Goal: Task Accomplishment & Management: Complete application form

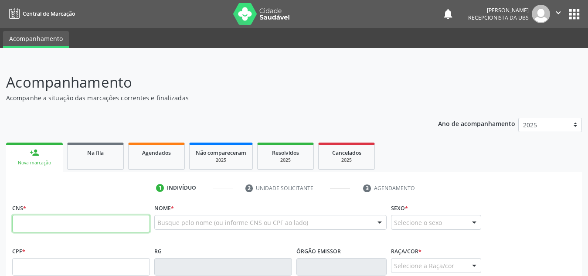
click at [67, 220] on input "text" at bounding box center [81, 223] width 138 height 17
paste input "700 6024 6896 4666"
type input "700 6024 6896 4666"
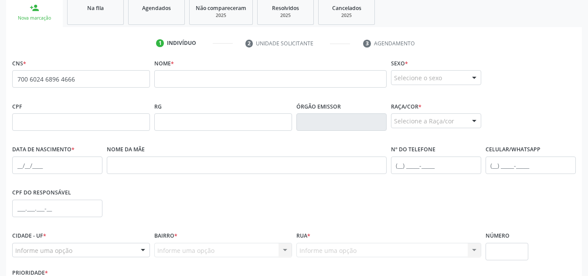
scroll to position [145, 0]
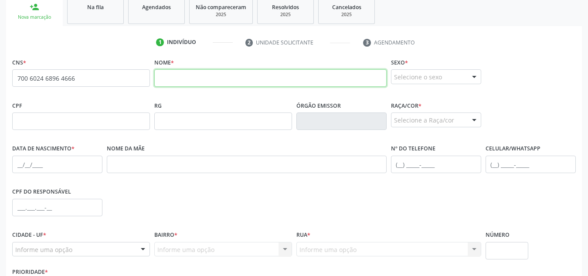
click at [183, 82] on input "text" at bounding box center [270, 77] width 232 height 17
paste input "Jose Carlos Aureliano da Silva"
type input "Jose Carlos Aureliano da Silva"
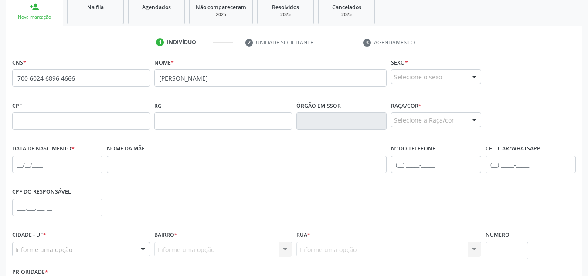
click at [402, 76] on div "Selecione o sexo" at bounding box center [436, 76] width 90 height 15
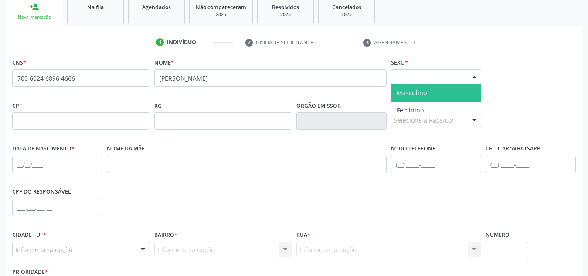
click at [400, 92] on span "Masculino" at bounding box center [411, 92] width 30 height 8
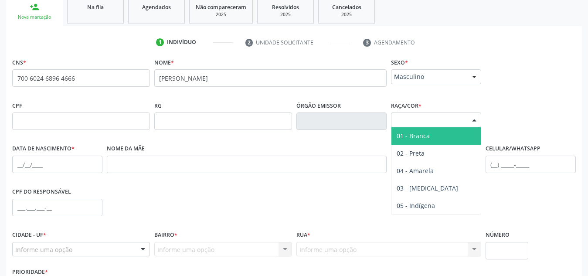
click at [406, 125] on div "Selecione a Raça/cor" at bounding box center [436, 119] width 90 height 15
click at [406, 142] on span "01 - Branca" at bounding box center [435, 135] width 89 height 17
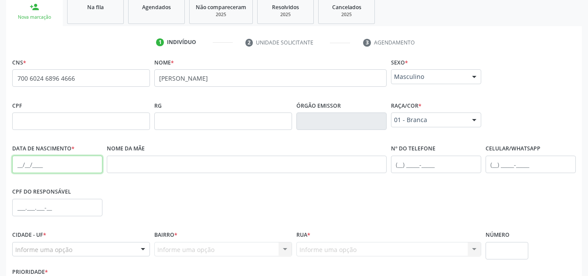
click at [62, 157] on input "text" at bounding box center [57, 163] width 90 height 17
paste input "20/12/1974"
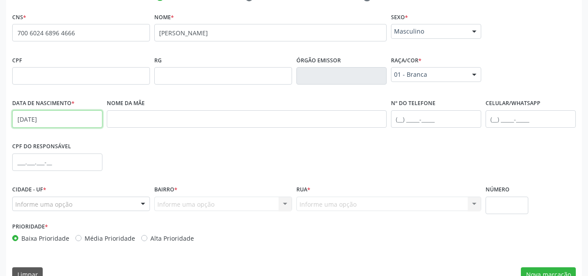
scroll to position [191, 0]
type input "20/12/1974"
click at [495, 118] on input "text" at bounding box center [530, 118] width 90 height 17
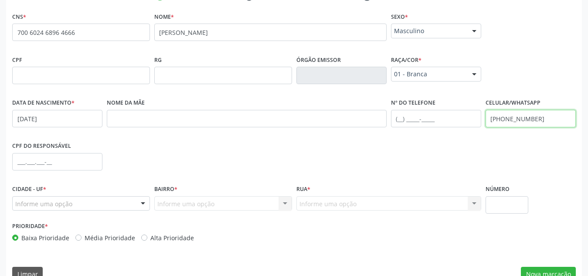
scroll to position [209, 0]
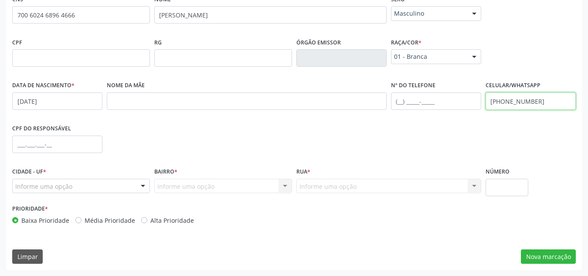
type input "(82) 99374-6316"
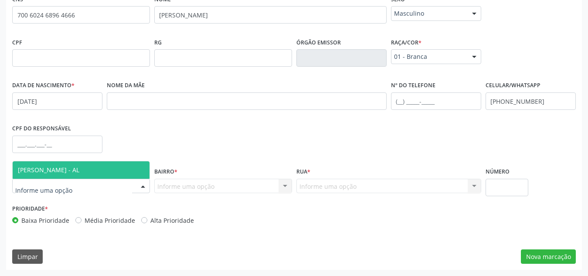
click at [134, 183] on div at bounding box center [81, 186] width 138 height 15
click at [121, 164] on span "[PERSON_NAME] - AL" at bounding box center [81, 169] width 137 height 17
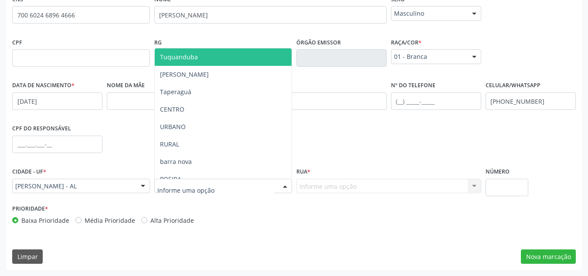
click at [234, 179] on div at bounding box center [223, 186] width 138 height 15
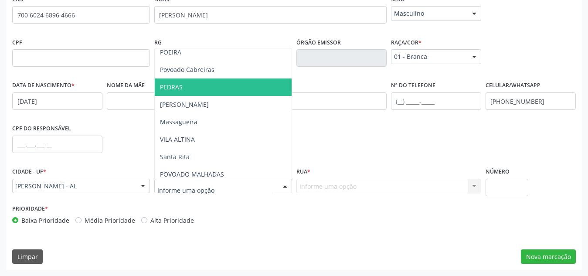
scroll to position [127, 0]
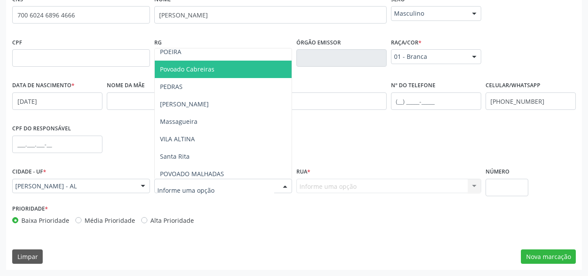
click at [236, 63] on span "Povoado Cabreiras" at bounding box center [223, 69] width 137 height 17
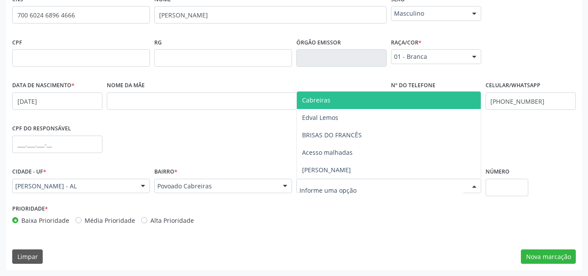
click at [346, 92] on span "Cabreiras" at bounding box center [389, 99] width 184 height 17
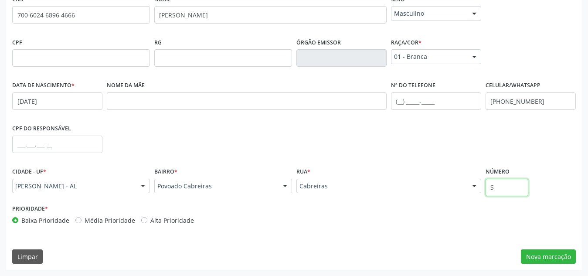
click at [510, 181] on input "S" at bounding box center [506, 187] width 43 height 17
type input "S/N"
click at [536, 256] on button "Nova marcação" at bounding box center [548, 256] width 55 height 15
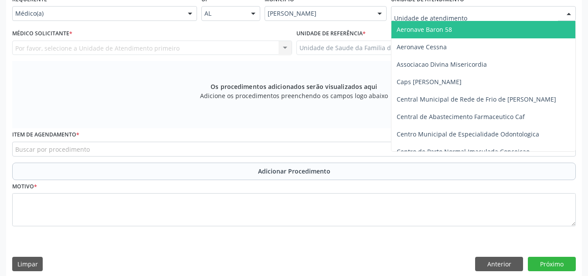
click at [481, 10] on div at bounding box center [483, 13] width 185 height 15
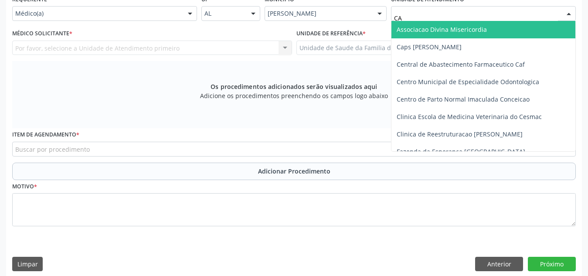
type input "CAB"
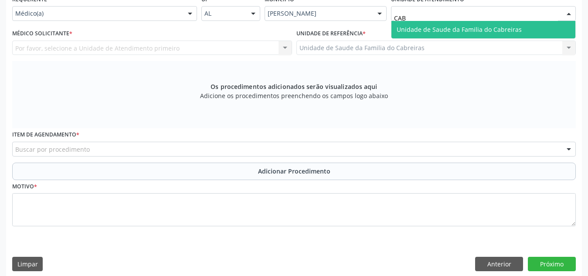
click at [474, 30] on span "Unidade de Saude da Familia do Cabreiras" at bounding box center [458, 29] width 125 height 8
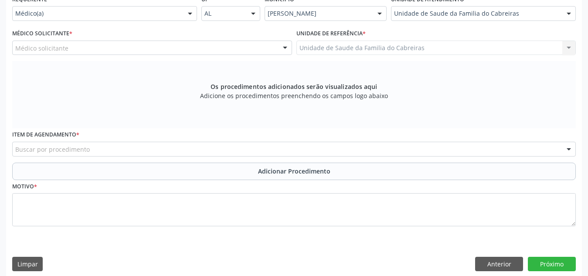
click at [114, 51] on div "Médico solicitante" at bounding box center [152, 48] width 280 height 15
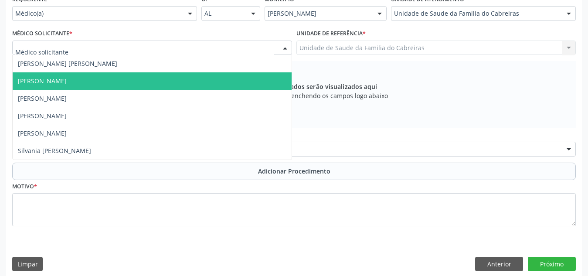
click at [110, 75] on span "[PERSON_NAME]" at bounding box center [152, 80] width 279 height 17
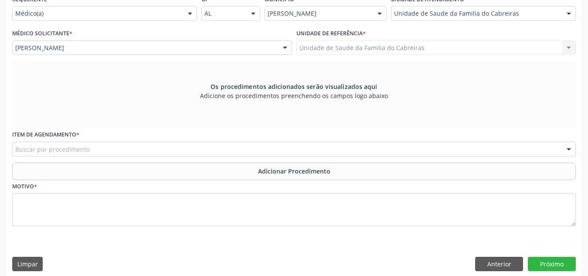
click at [102, 148] on div "Buscar por procedimento" at bounding box center [293, 149] width 563 height 15
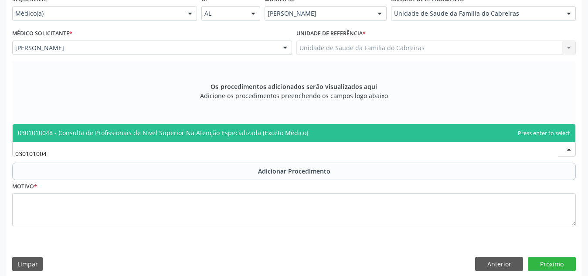
type input "0301010048"
click at [135, 133] on span "0301010048 - Consulta de Profissionais de Nivel Superior Na Atenção Especializa…" at bounding box center [163, 132] width 290 height 8
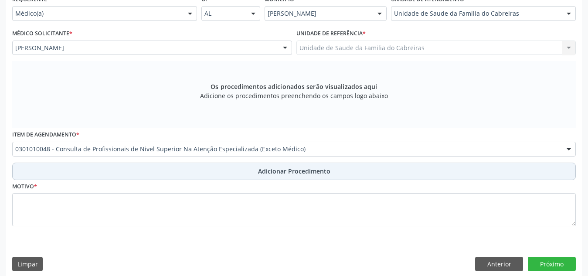
click at [149, 175] on button "Adicionar Procedimento" at bounding box center [293, 170] width 563 height 17
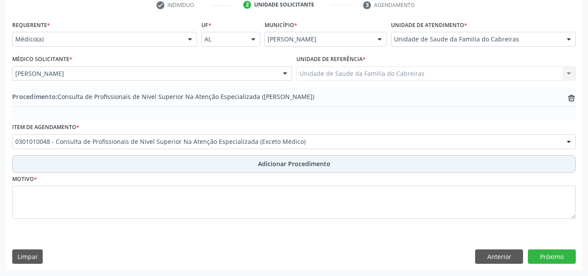
scroll to position [183, 0]
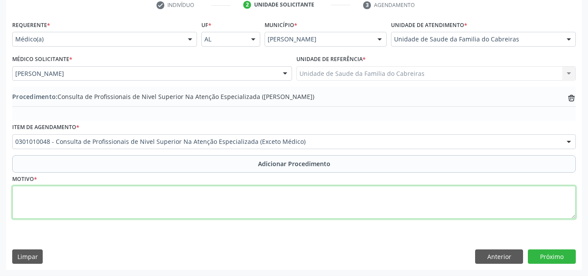
click at [145, 194] on textarea at bounding box center [293, 202] width 563 height 33
type textarea "f"
click at [208, 196] on textarea "Fisioterapia. Transtornos de discos lombares e de outros discos invertebrais co…" at bounding box center [293, 202] width 563 height 33
click at [276, 195] on textarea "Fisioterapia. Transtornos de discos lombares e de outros discos intervebrais co…" at bounding box center [293, 202] width 563 height 33
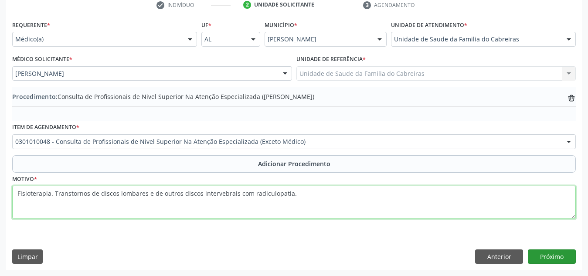
type textarea "Fisioterapia. Transtornos de discos lombares e de outros discos intervebrais co…"
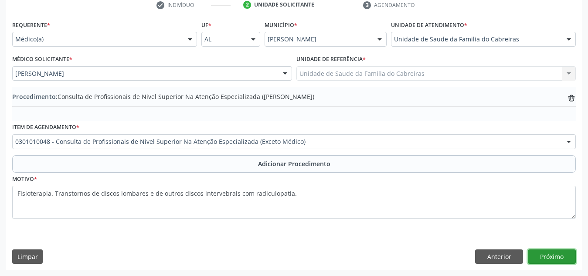
click at [536, 253] on button "Próximo" at bounding box center [551, 256] width 48 height 15
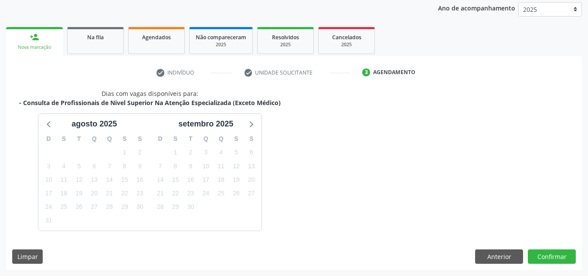
scroll to position [141, 0]
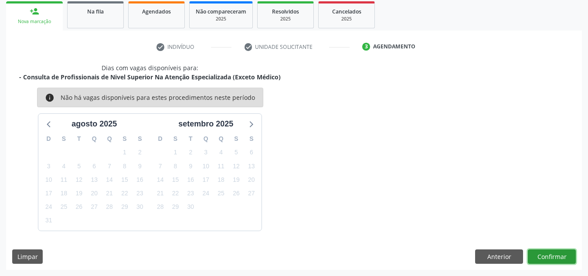
click at [536, 253] on button "Confirmar" at bounding box center [551, 256] width 48 height 15
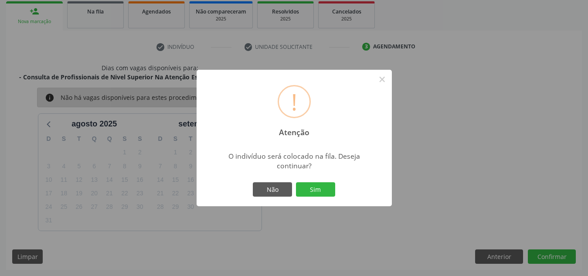
click at [296, 182] on button "Sim" at bounding box center [315, 189] width 39 height 15
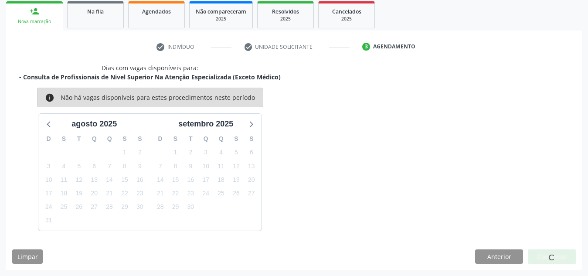
scroll to position [27, 0]
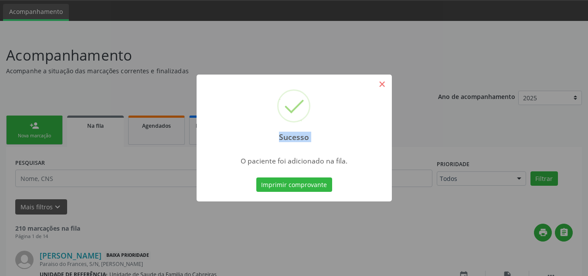
drag, startPoint x: 389, startPoint y: 82, endPoint x: 380, endPoint y: 83, distance: 9.6
click at [380, 83] on div "Sucesso ×" at bounding box center [293, 111] width 195 height 75
click at [380, 83] on button "×" at bounding box center [382, 84] width 15 height 15
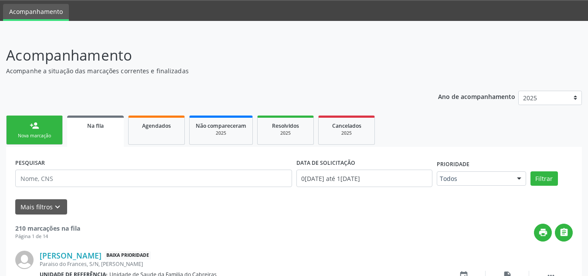
click at [41, 135] on div "Nova marcação" at bounding box center [35, 135] width 44 height 7
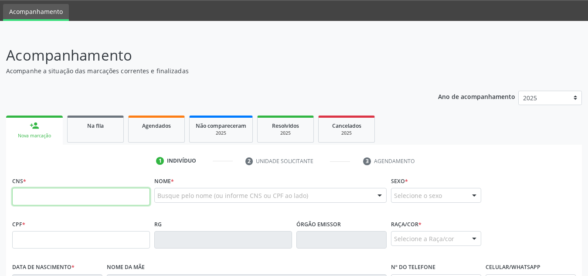
click at [94, 190] on input "text" at bounding box center [81, 196] width 138 height 17
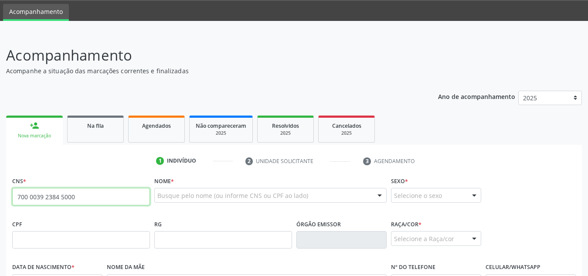
drag, startPoint x: 88, startPoint y: 199, endPoint x: 0, endPoint y: 197, distance: 88.0
click at [0, 197] on div "Acompanhamento Acompanhe a situação das marcações correntes e finalizadas Relat…" at bounding box center [294, 245] width 588 height 424
drag, startPoint x: 96, startPoint y: 198, endPoint x: 0, endPoint y: 198, distance: 96.3
click at [0, 198] on div "Acompanhamento Acompanhe a situação das marcações correntes e finalizadas Relat…" at bounding box center [294, 245] width 588 height 424
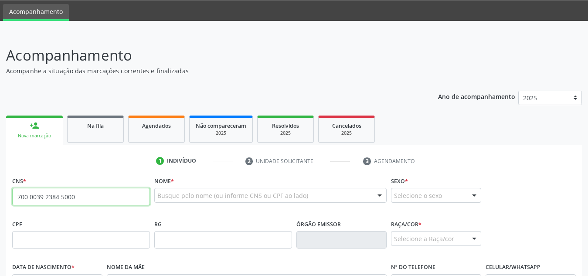
paste input "201 2197 4"
type input "2"
paste input "700 0039 2384 5000"
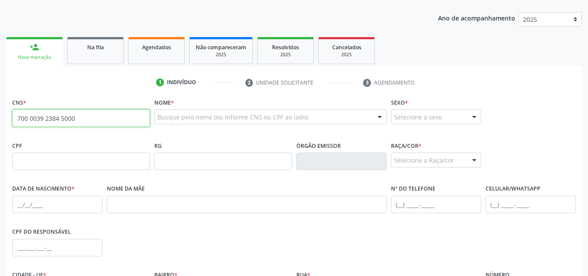
scroll to position [106, 0]
type input "700 0039 2384 5000"
click at [139, 116] on span "close" at bounding box center [141, 117] width 10 height 10
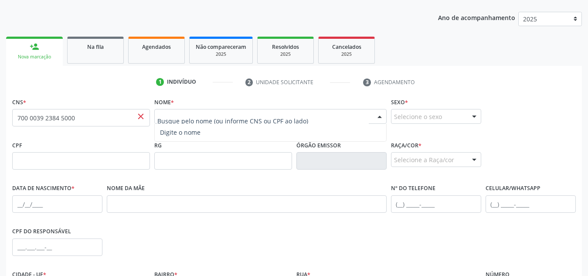
paste input "[PERSON_NAME]"
type input "[PERSON_NAME]"
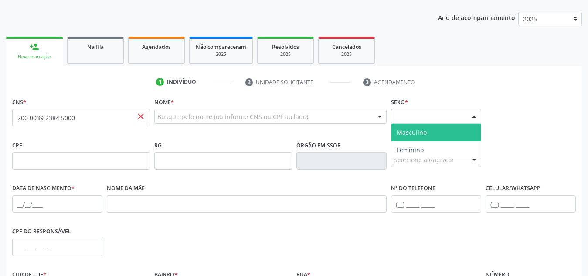
click at [426, 118] on div "Selecione o sexo" at bounding box center [436, 116] width 90 height 15
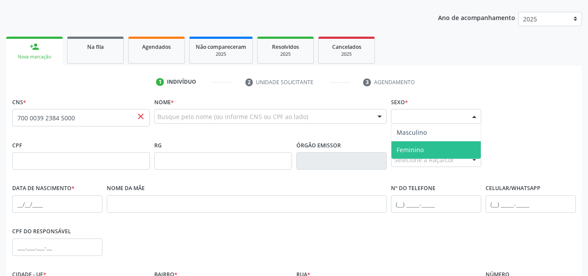
click at [415, 147] on span "Feminino" at bounding box center [409, 149] width 27 height 8
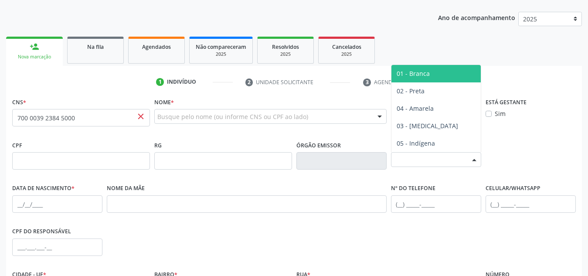
click at [443, 165] on div "Selecione a Raça/cor" at bounding box center [436, 159] width 90 height 15
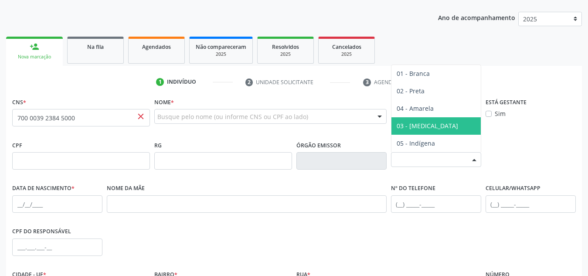
click at [439, 129] on span "03 - [MEDICAL_DATA]" at bounding box center [435, 125] width 89 height 17
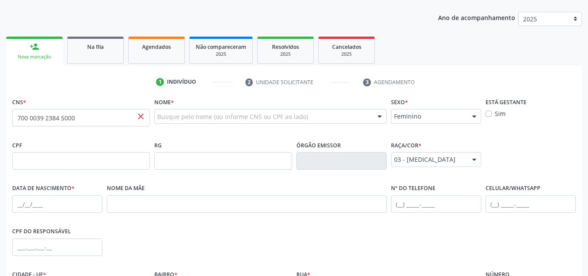
scroll to position [141, 0]
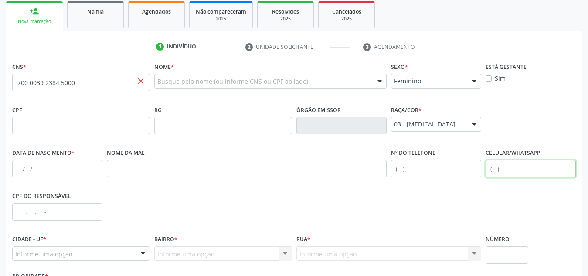
click at [496, 171] on input "text" at bounding box center [530, 168] width 90 height 17
type input "(82) 9312-7984"
click at [51, 172] on input "text" at bounding box center [57, 168] width 90 height 17
paste input "01[DATE]"
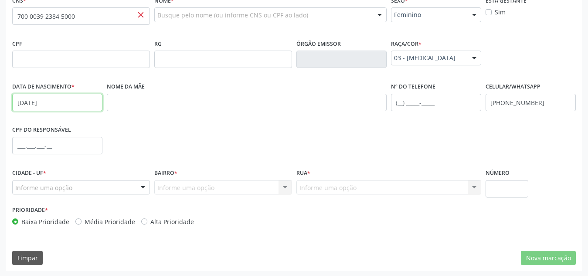
scroll to position [208, 0]
type input "01[DATE]"
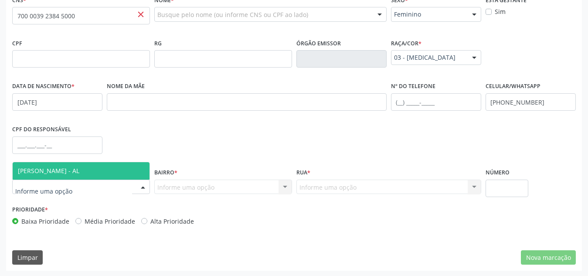
click at [101, 191] on div at bounding box center [81, 186] width 138 height 15
click at [120, 171] on span "[PERSON_NAME] - AL" at bounding box center [81, 170] width 137 height 17
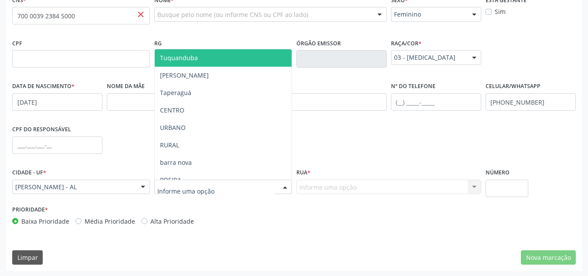
click at [213, 190] on div at bounding box center [223, 186] width 138 height 15
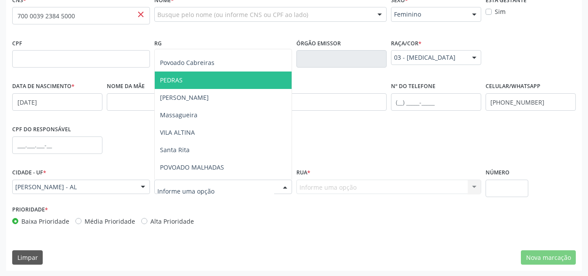
scroll to position [135, 0]
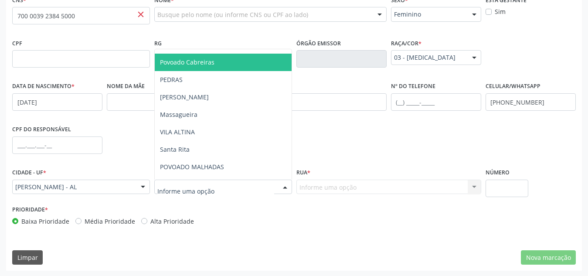
click at [240, 62] on span "Povoado Cabreiras" at bounding box center [223, 62] width 137 height 17
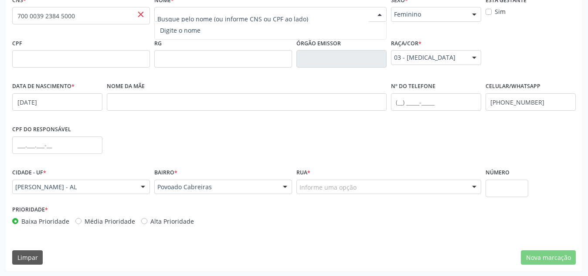
paste input "01[DATE]"
type input "01[DATE]"
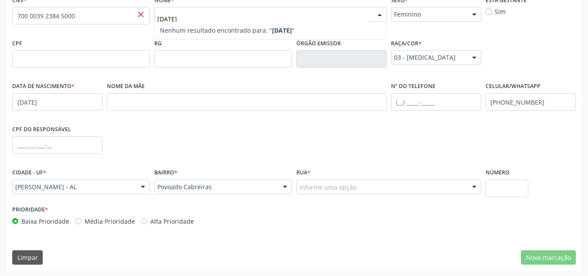
drag, startPoint x: 261, startPoint y: 19, endPoint x: 139, endPoint y: 15, distance: 122.5
click at [139, 15] on div "CNS * 700 0039 2384 5000 close Nome * 01/06/2000 Nenhum resultado encontrado pa…" at bounding box center [294, 14] width 568 height 43
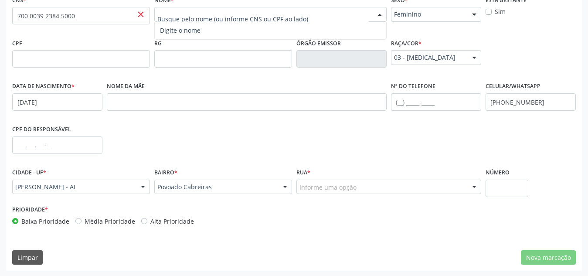
paste input "[PERSON_NAME]"
type input "[PERSON_NAME]"
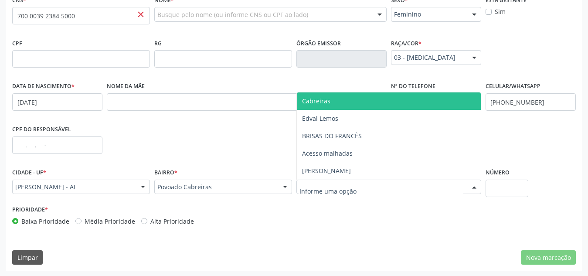
click at [365, 106] on span "Cabreiras" at bounding box center [389, 100] width 184 height 17
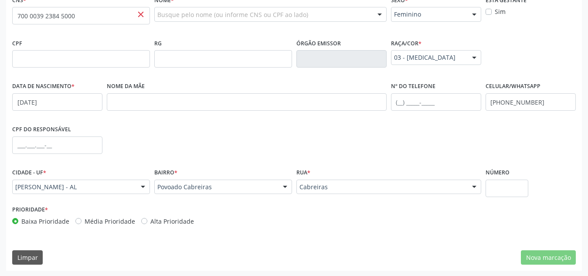
scroll to position [209, 0]
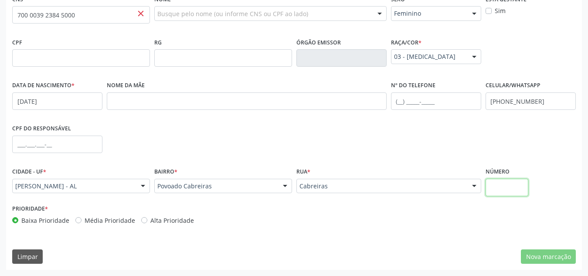
click at [503, 186] on input "text" at bounding box center [506, 187] width 43 height 17
type input "s/n"
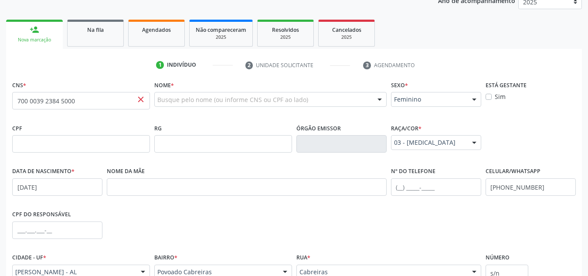
scroll to position [101, 0]
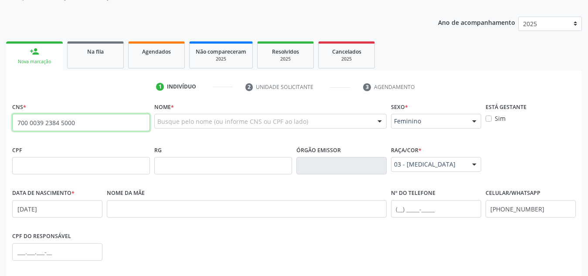
drag, startPoint x: 75, startPoint y: 120, endPoint x: 0, endPoint y: 136, distance: 76.5
click at [0, 136] on div "Acompanhamento Acompanhe a situação das marcações correntes e finalizadas Relat…" at bounding box center [294, 171] width 588 height 424
paste input "text"
type input "700 0039 2384 5000"
click at [138, 123] on span "close" at bounding box center [141, 121] width 10 height 10
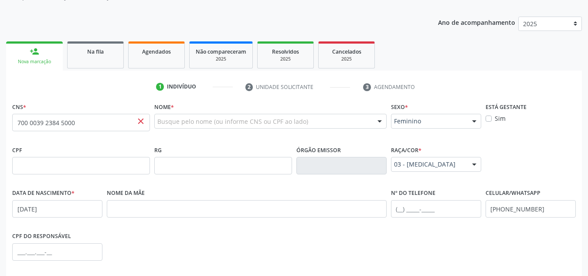
click at [141, 123] on span "close" at bounding box center [141, 121] width 10 height 10
drag, startPoint x: 83, startPoint y: 128, endPoint x: 0, endPoint y: 152, distance: 86.0
click at [0, 152] on div "Acompanhamento Acompanhe a situação das marcações correntes e finalizadas Relat…" at bounding box center [294, 171] width 588 height 424
paste input "[PERSON_NAME]"
type input "M"
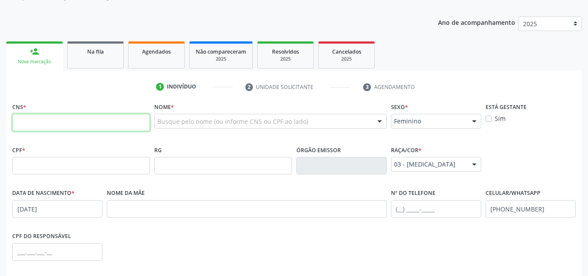
click at [87, 118] on input "text" at bounding box center [81, 122] width 138 height 17
paste input "700 0039 2384 5000"
type input "700 0039 2384 5000"
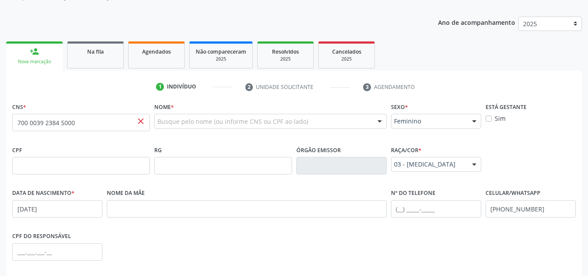
click at [248, 115] on div "Busque pelo nome (ou informe CNS ou CPF ao lado)" at bounding box center [270, 121] width 232 height 15
drag, startPoint x: 52, startPoint y: 208, endPoint x: 0, endPoint y: 210, distance: 51.8
click at [0, 210] on div "Acompanhamento Acompanhe a situação das marcações correntes e finalizadas Relat…" at bounding box center [294, 171] width 588 height 424
click at [112, 119] on input "700 0039 2384 5000" at bounding box center [81, 122] width 138 height 17
click at [176, 115] on div at bounding box center [270, 121] width 232 height 15
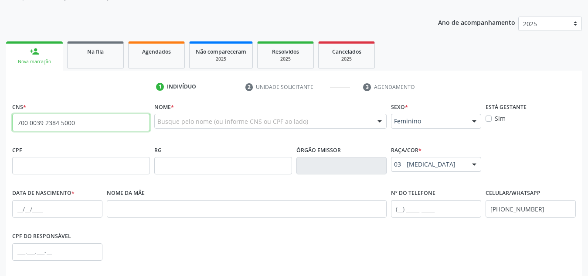
drag, startPoint x: 82, startPoint y: 121, endPoint x: 0, endPoint y: 110, distance: 83.1
click at [0, 110] on div "Acompanhamento Acompanhe a situação das marcações correntes e finalizadas Relat…" at bounding box center [294, 171] width 588 height 424
type input "700 5093 0575 0958"
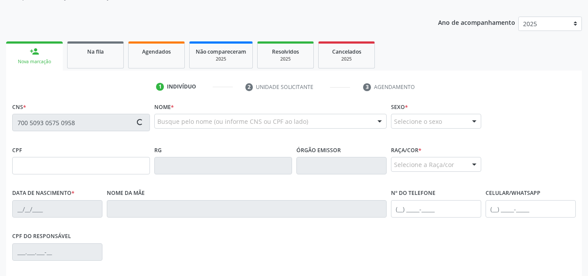
type input "12/05/1961"
type input "Zezita Teixeira Barreto"
type input "(82) 99169-9246"
type input "S/N"
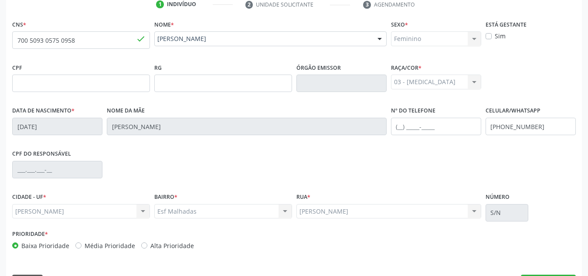
scroll to position [209, 0]
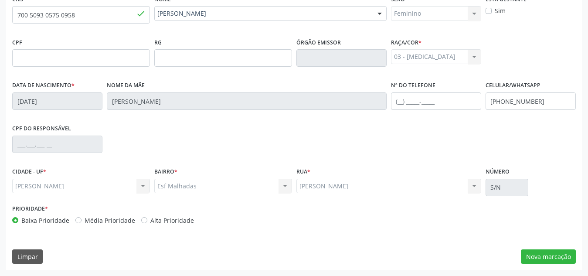
click at [208, 70] on fieldset "RG" at bounding box center [223, 54] width 138 height 37
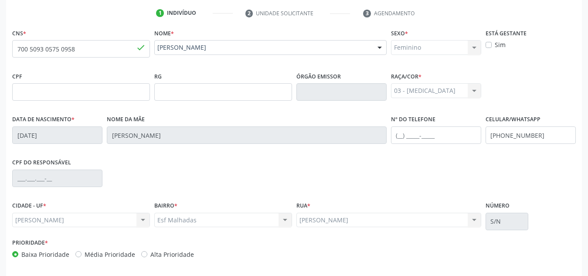
scroll to position [203, 0]
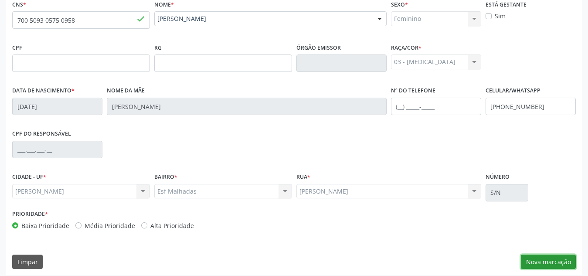
click at [548, 265] on button "Nova marcação" at bounding box center [548, 261] width 55 height 15
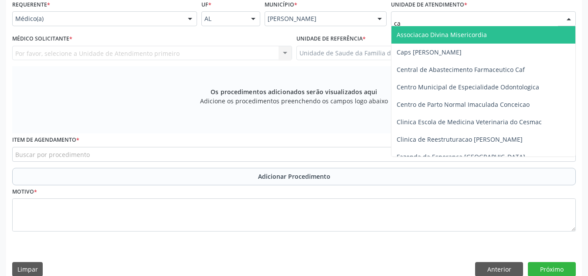
type input "cab"
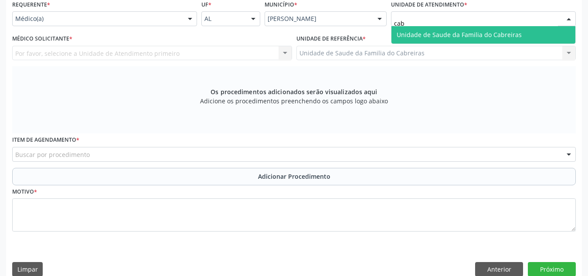
click at [450, 37] on span "Unidade de Saude da Familia do Cabreiras" at bounding box center [458, 34] width 125 height 8
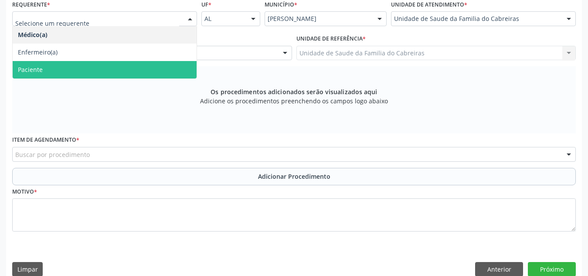
click at [142, 62] on span "Paciente" at bounding box center [105, 69] width 184 height 17
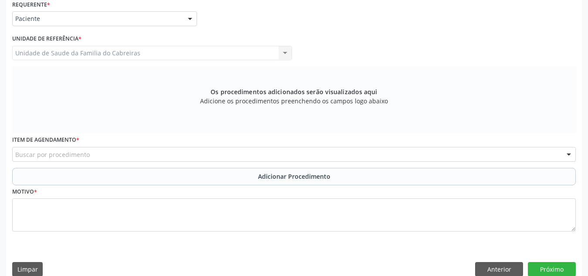
click at [128, 151] on div "Buscar por procedimento" at bounding box center [293, 154] width 563 height 15
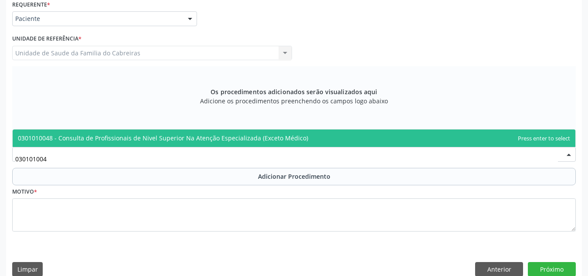
type input "0301010048"
click at [179, 135] on span "0301010048 - Consulta de Profissionais de Nivel Superior Na Atenção Especializa…" at bounding box center [163, 138] width 290 height 8
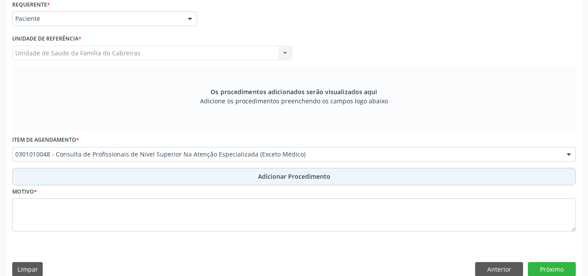
click at [184, 175] on button "Adicionar Procedimento" at bounding box center [293, 176] width 563 height 17
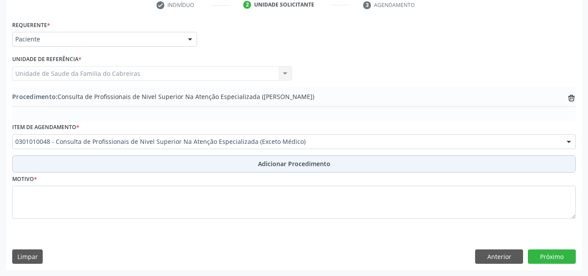
scroll to position [183, 0]
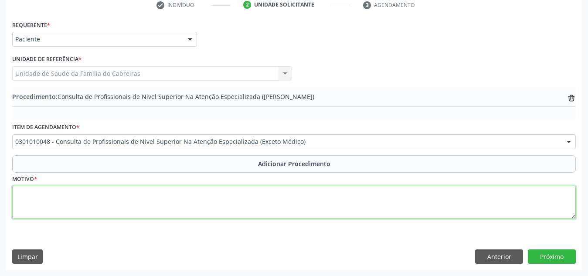
click at [175, 198] on textarea at bounding box center [293, 202] width 563 height 33
type textarea "CEO. Buco - maxilo"
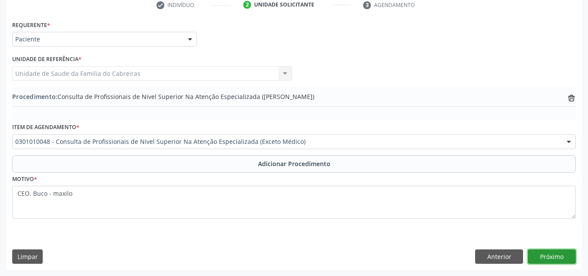
click at [566, 255] on button "Próximo" at bounding box center [551, 256] width 48 height 15
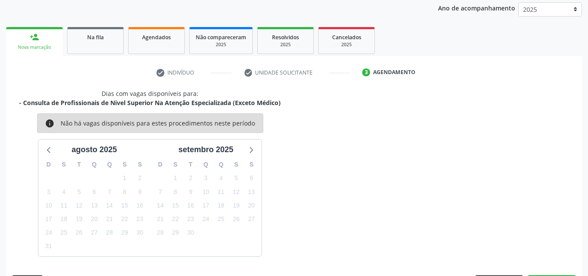
scroll to position [141, 0]
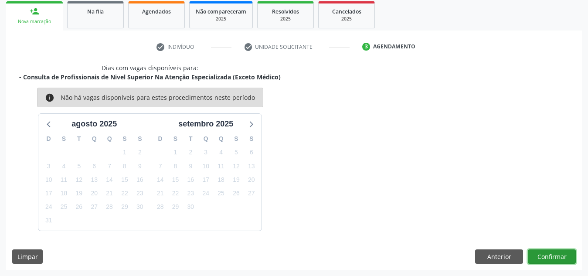
click at [566, 255] on button "Confirmar" at bounding box center [551, 256] width 48 height 15
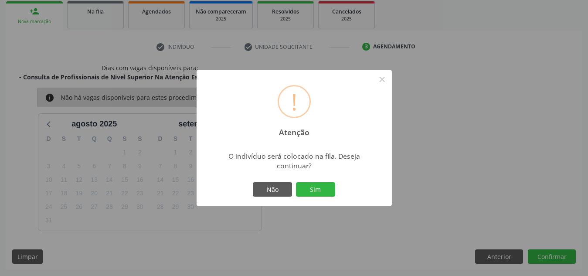
click at [296, 182] on button "Sim" at bounding box center [315, 189] width 39 height 15
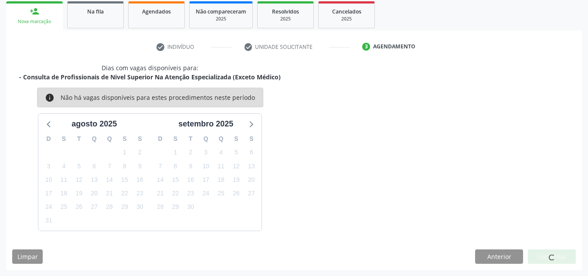
scroll to position [27, 0]
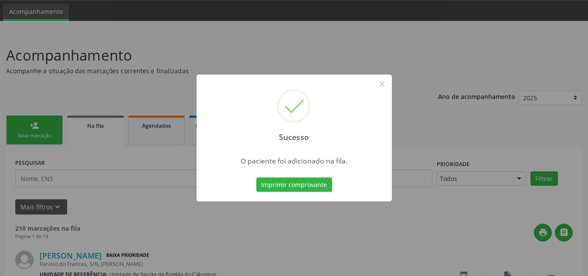
click at [415, 238] on div "Sucesso × O paciente foi adicionado na fila. Imprimir comprovante Cancel" at bounding box center [294, 138] width 588 height 276
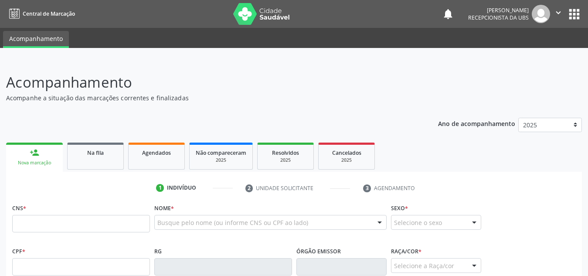
click at [48, 215] on input "text" at bounding box center [81, 223] width 138 height 17
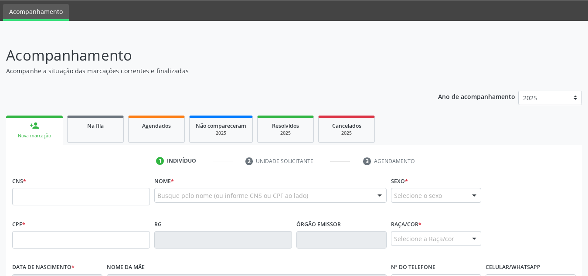
scroll to position [27, 0]
type input "700 0039 2384 5000"
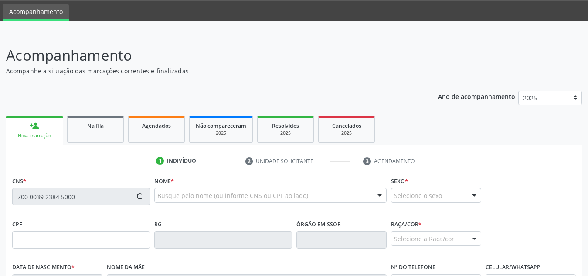
type input "131.906.694-14"
type input "01[DATE]"
type input "[PERSON_NAME]"
type input "[PHONE_NUMBER]"
type input "S/N"
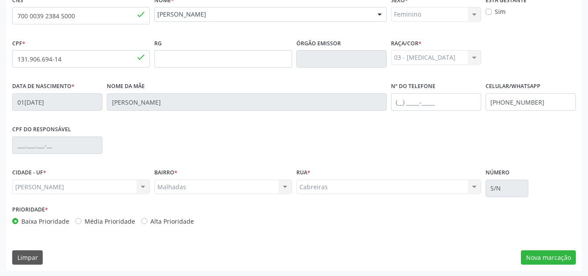
scroll to position [209, 0]
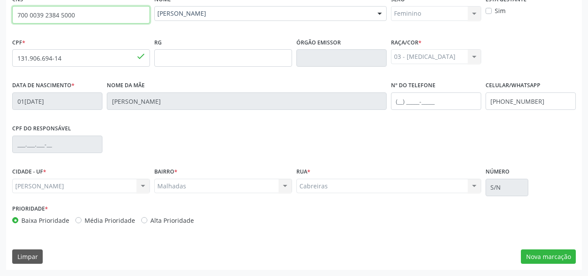
click at [88, 10] on input "700 0039 2384 5000" at bounding box center [81, 14] width 138 height 17
drag, startPoint x: 20, startPoint y: 20, endPoint x: 76, endPoint y: 16, distance: 56.8
click at [76, 16] on input "700 0039 2384 5000" at bounding box center [81, 14] width 138 height 17
click at [58, 14] on input "700 0039 2384 5000" at bounding box center [81, 14] width 138 height 17
drag, startPoint x: 58, startPoint y: 14, endPoint x: 8, endPoint y: 11, distance: 49.7
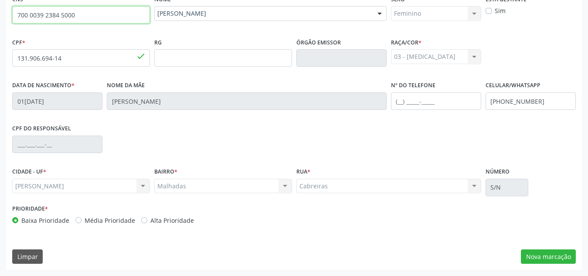
click at [8, 11] on div "CNS 700 0039 2384 5000 done Nome * [PERSON_NAME] [PERSON_NAME] CNS: 700 0039 23…" at bounding box center [293, 131] width 575 height 277
click at [100, 14] on input "700 0039 2384 5000" at bounding box center [81, 14] width 138 height 17
drag, startPoint x: 17, startPoint y: 14, endPoint x: 104, endPoint y: 20, distance: 86.5
click at [104, 20] on input "700 0039 2384 5000" at bounding box center [81, 14] width 138 height 17
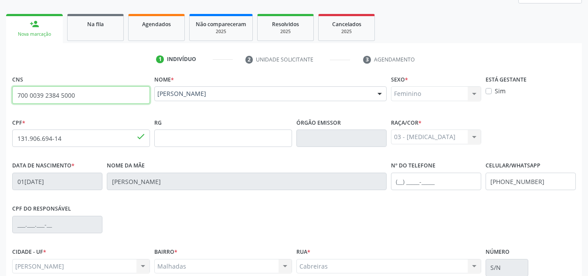
scroll to position [126, 0]
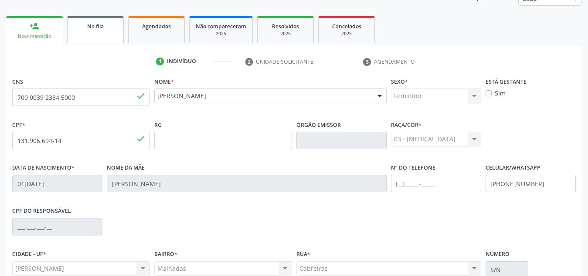
click at [107, 37] on link "Na fila" at bounding box center [95, 29] width 57 height 27
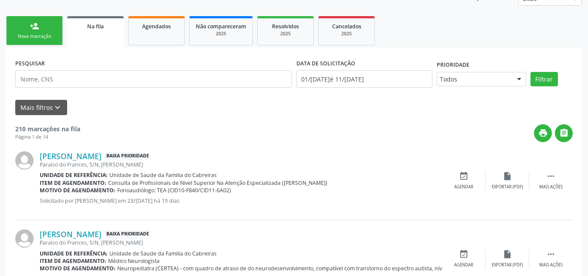
click at [39, 30] on link "person_add Nova marcação" at bounding box center [34, 30] width 57 height 29
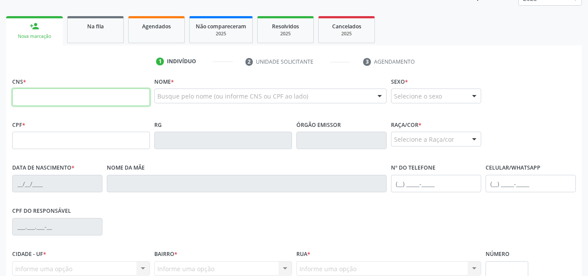
click at [56, 89] on input "text" at bounding box center [81, 96] width 138 height 17
paste input "700 0039 2384 5000"
type input "700 0039 2384 5000"
type input "131.906.694-14"
type input "01[DATE]"
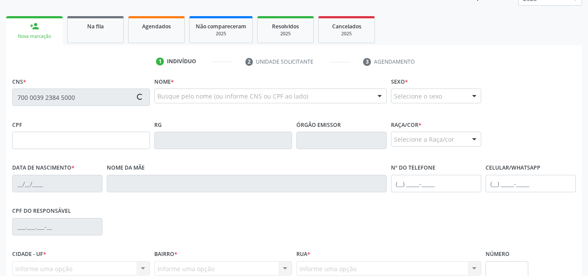
type input "[PERSON_NAME]"
type input "[PHONE_NUMBER]"
type input "S/N"
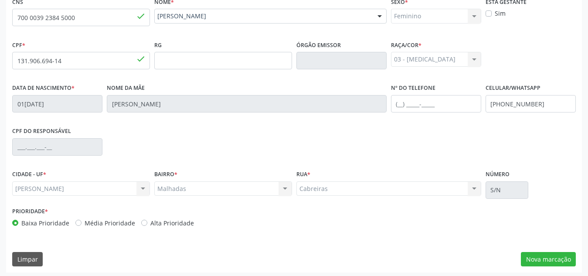
scroll to position [209, 0]
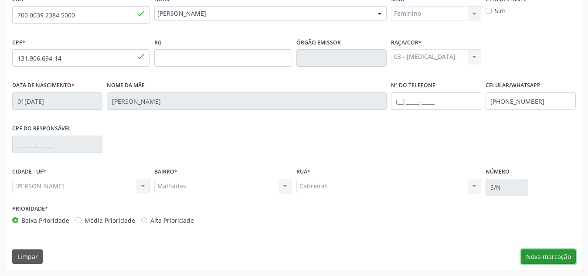
click at [559, 259] on button "Nova marcação" at bounding box center [548, 256] width 55 height 15
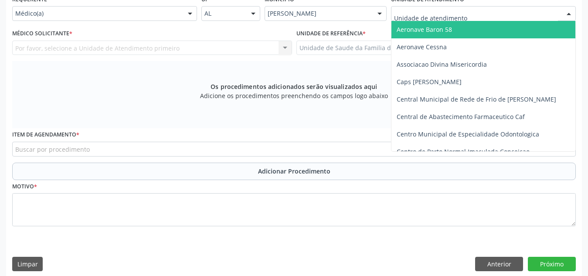
click at [470, 6] on div at bounding box center [483, 13] width 185 height 15
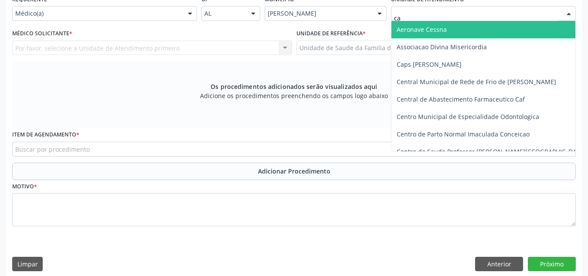
type input "caB"
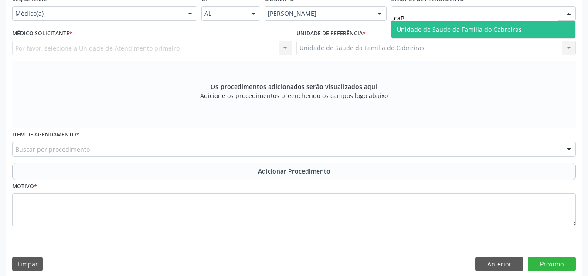
click at [469, 30] on span "Unidade de Saude da Familia do Cabreiras" at bounding box center [458, 29] width 125 height 8
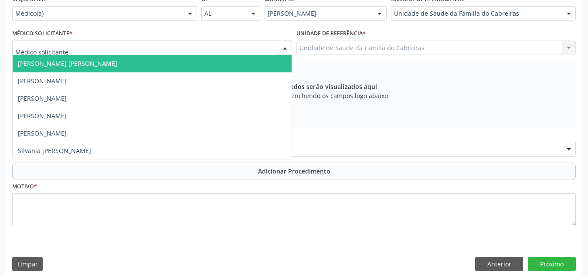
click at [239, 44] on div at bounding box center [152, 48] width 280 height 15
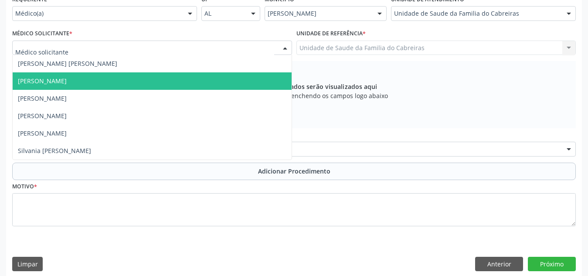
click at [210, 81] on span "[PERSON_NAME]" at bounding box center [152, 80] width 279 height 17
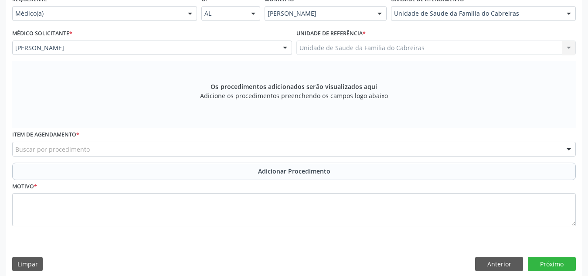
click at [194, 148] on div "Buscar por procedimento" at bounding box center [293, 149] width 563 height 15
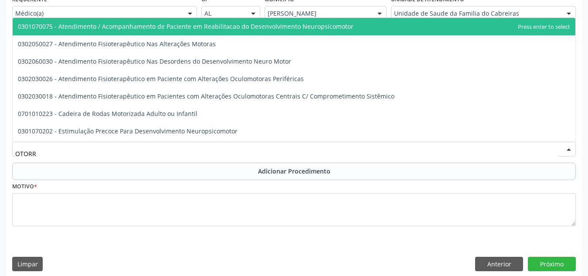
type input "OTORRI"
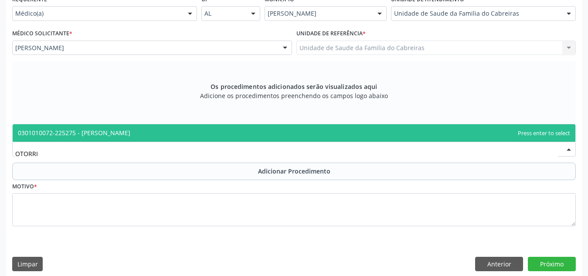
click at [214, 133] on span "0301010072-225275 - [PERSON_NAME]" at bounding box center [294, 132] width 562 height 17
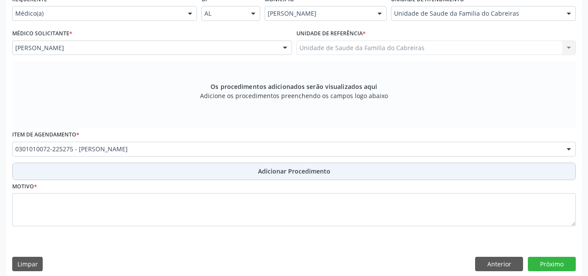
click at [235, 167] on button "Adicionar Procedimento" at bounding box center [293, 170] width 563 height 17
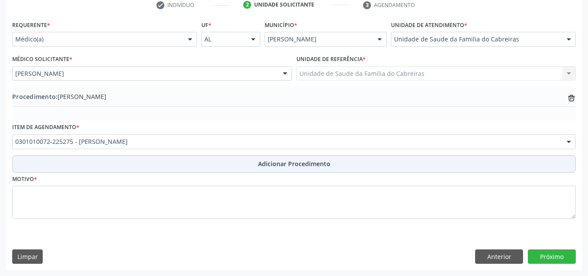
scroll to position [183, 0]
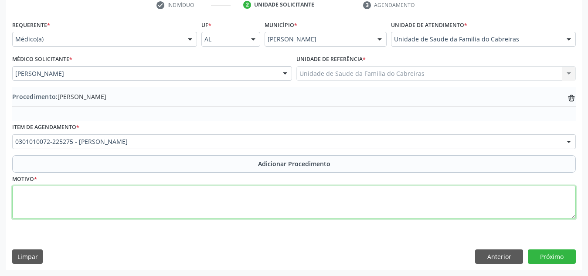
click at [228, 197] on textarea at bounding box center [293, 202] width 563 height 33
type textarea "Gestante"
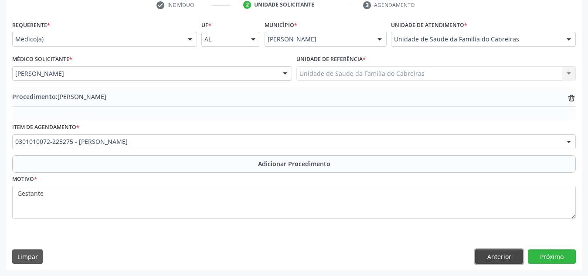
click at [489, 260] on button "Anterior" at bounding box center [499, 256] width 48 height 15
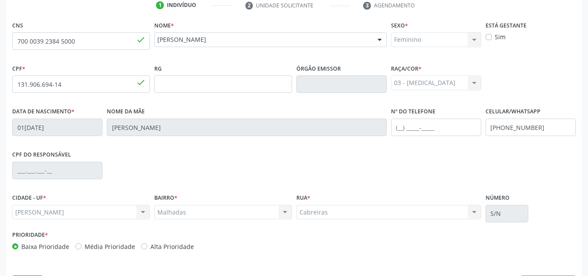
click at [488, 41] on div "Sim" at bounding box center [530, 36] width 90 height 9
click at [494, 37] on label "Sim" at bounding box center [499, 36] width 11 height 9
click at [489, 37] on input "Sim" at bounding box center [488, 36] width 6 height 8
checkbox input "true"
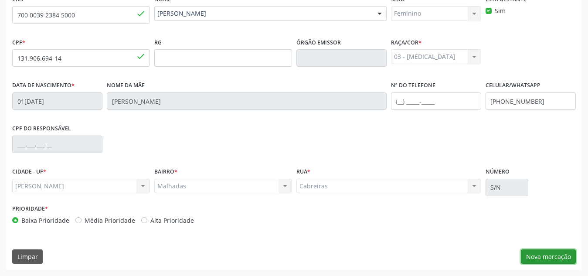
click at [551, 257] on button "Nova marcação" at bounding box center [548, 256] width 55 height 15
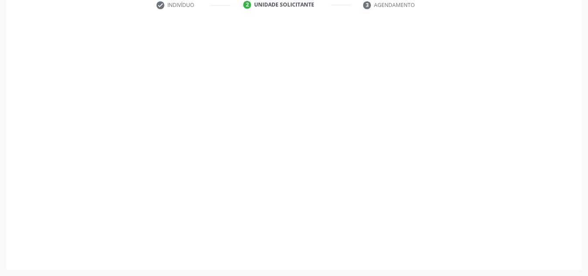
scroll to position [183, 0]
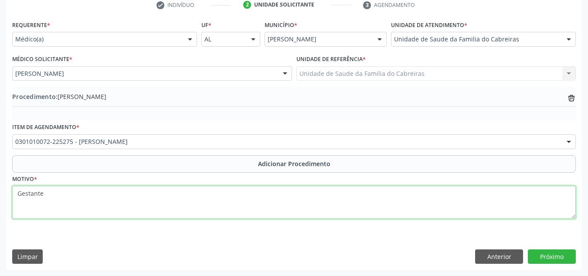
click at [159, 193] on textarea "Gestante" at bounding box center [293, 202] width 563 height 33
type textarea "Gestante, 25s e 1 d, com quadros frequentes de [MEDICAL_DATA]."
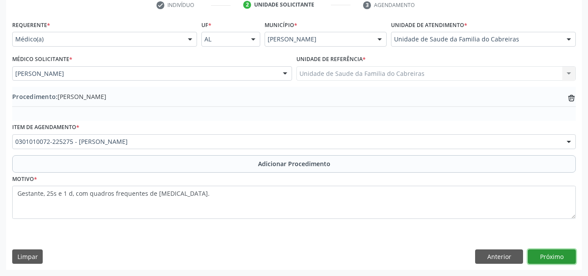
click at [543, 255] on button "Próximo" at bounding box center [551, 256] width 48 height 15
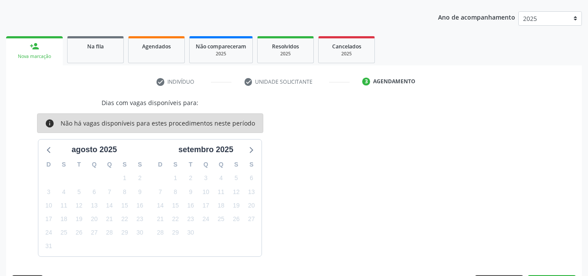
scroll to position [132, 0]
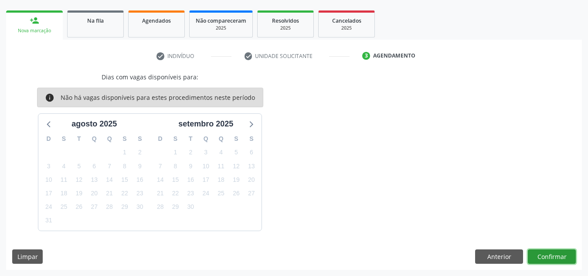
click at [543, 255] on button "Confirmar" at bounding box center [551, 256] width 48 height 15
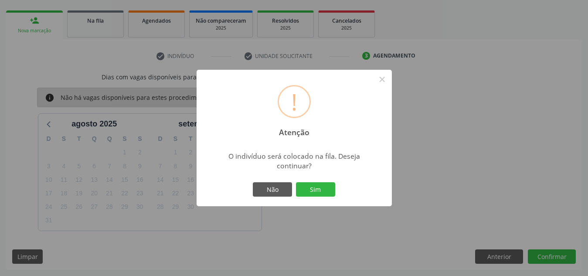
click at [296, 182] on button "Sim" at bounding box center [315, 189] width 39 height 15
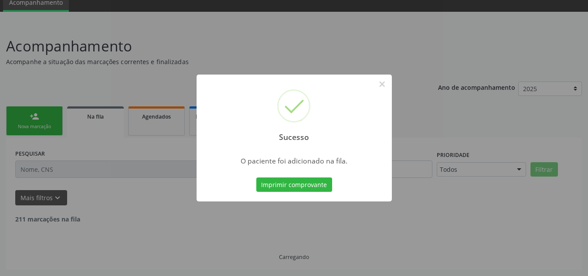
scroll to position [27, 0]
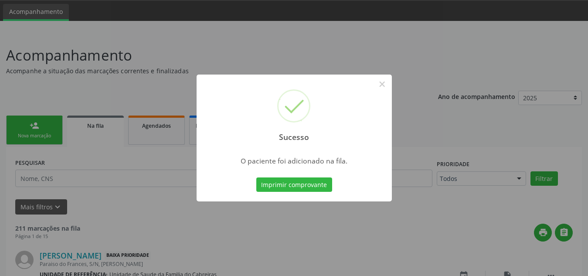
click at [256, 177] on button "Imprimir comprovante" at bounding box center [294, 184] width 76 height 15
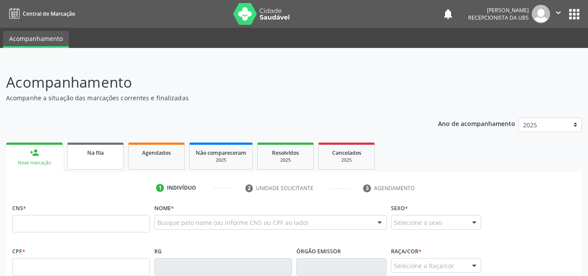
click at [90, 157] on link "Na fila" at bounding box center [95, 155] width 57 height 27
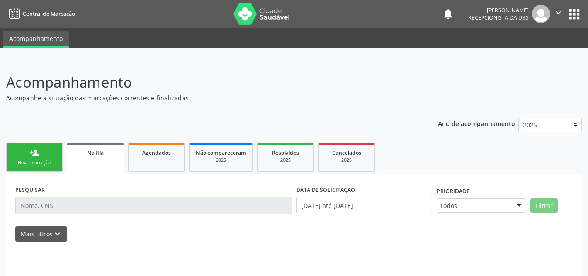
scroll to position [36, 0]
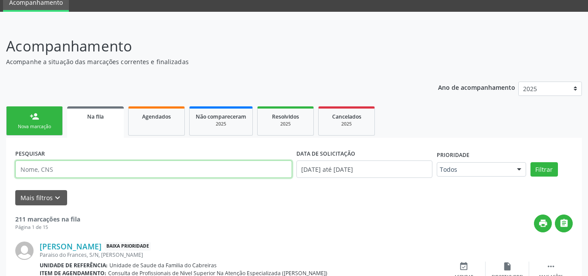
click at [94, 173] on input "text" at bounding box center [153, 168] width 277 height 17
type input "maria jose lopes"
click at [530, 162] on button "Filtrar" at bounding box center [543, 169] width 27 height 15
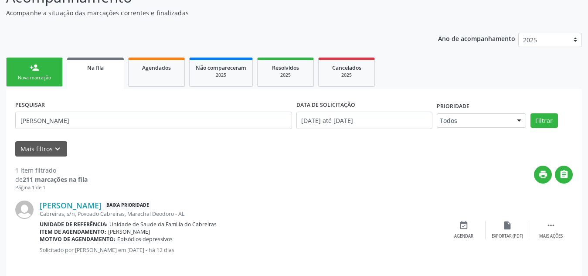
scroll to position [93, 0]
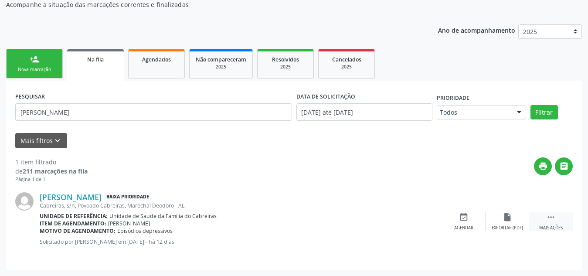
click at [553, 222] on icon "" at bounding box center [551, 217] width 10 height 10
click at [481, 252] on div "Maria Jose Lopes da Silva Baixa Prioridade Cabreiras, s/n, Povoado Cabreiras, M…" at bounding box center [293, 222] width 557 height 78
click at [371, 217] on div "insert_drive_file Exportar (PDF)" at bounding box center [377, 221] width 44 height 19
click at [553, 217] on icon "" at bounding box center [551, 217] width 10 height 10
click at [552, 217] on icon "" at bounding box center [551, 217] width 10 height 10
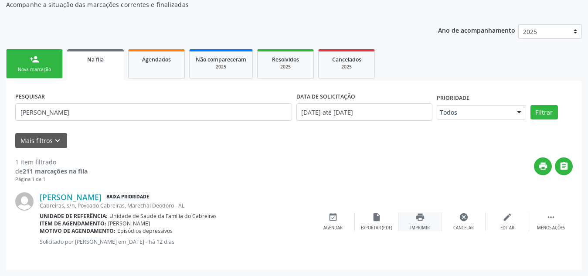
click at [417, 223] on div "print Imprimir" at bounding box center [420, 221] width 44 height 19
click at [36, 61] on div "person_add" at bounding box center [35, 59] width 10 height 10
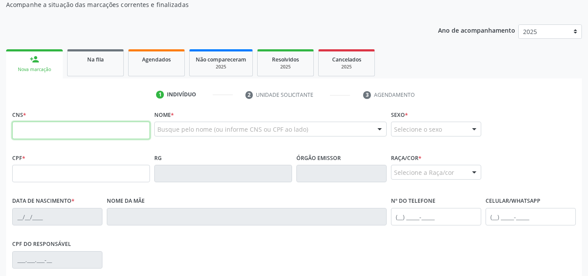
click at [41, 127] on input "text" at bounding box center [81, 130] width 138 height 17
type input "703 6090 5080 0231"
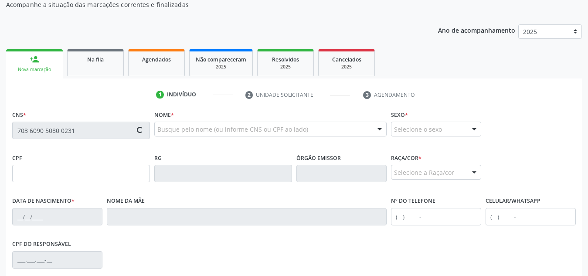
type input "16/10/1962"
type input "Nancy Oliveira Casanova"
type input "(82) 99107-6769"
type input "S/N"
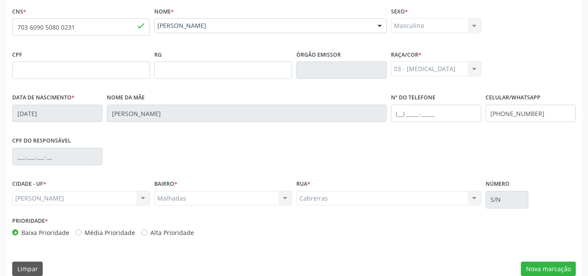
scroll to position [209, 0]
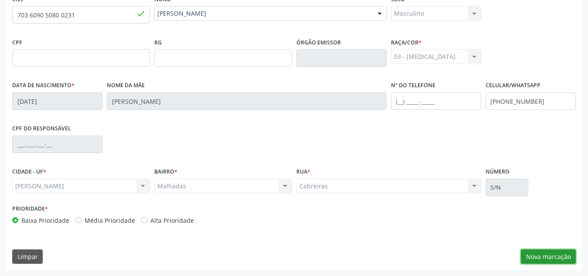
click at [556, 257] on button "Nova marcação" at bounding box center [548, 256] width 55 height 15
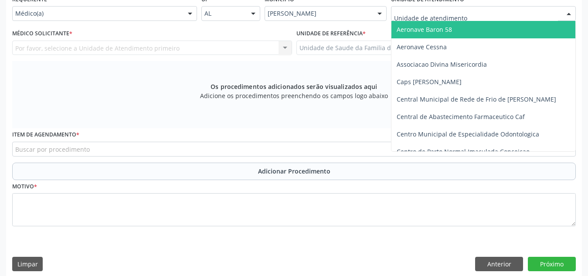
click at [473, 11] on div at bounding box center [483, 13] width 185 height 15
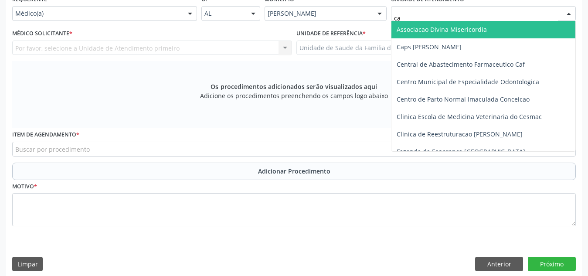
type input "cab"
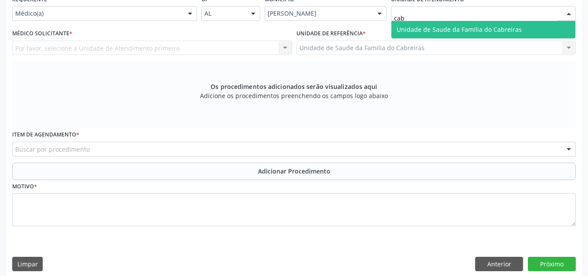
click at [475, 29] on span "Unidade de Saude da Familia do Cabreiras" at bounding box center [458, 29] width 125 height 8
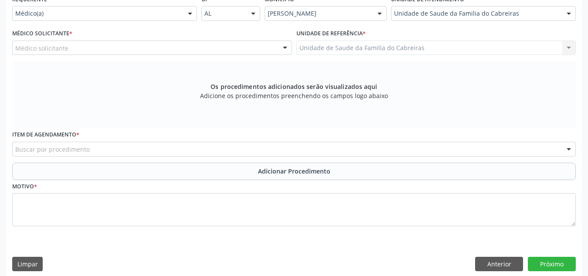
click at [277, 145] on div "Buscar por procedimento" at bounding box center [293, 149] width 563 height 15
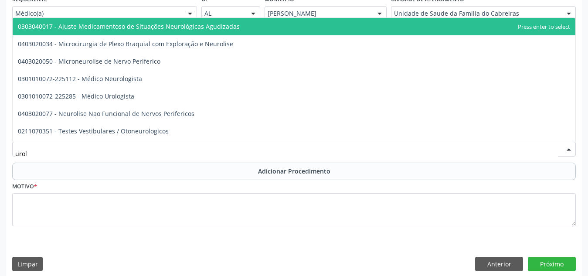
type input "urolo"
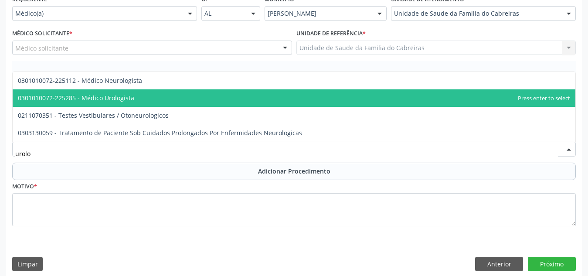
click at [281, 97] on span "0301010072-225285 - Médico Urologista" at bounding box center [294, 97] width 562 height 17
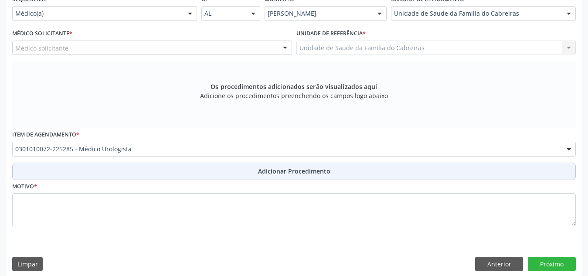
click at [289, 175] on span "Adicionar Procedimento" at bounding box center [294, 170] width 72 height 9
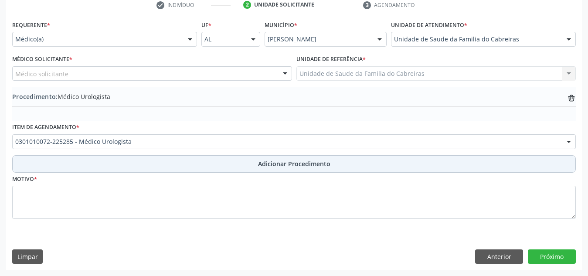
scroll to position [183, 0]
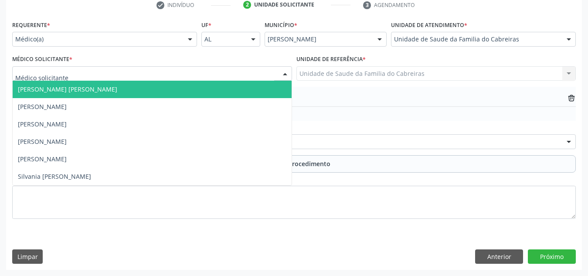
click at [254, 70] on div at bounding box center [152, 73] width 280 height 15
type input "le"
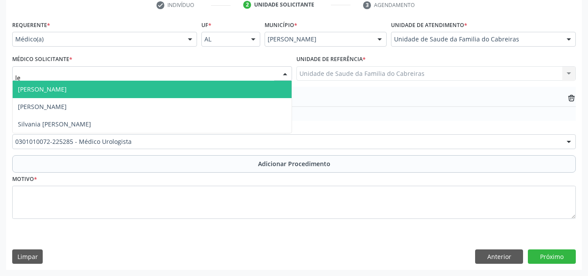
click at [253, 88] on span "[PERSON_NAME]" at bounding box center [152, 89] width 279 height 17
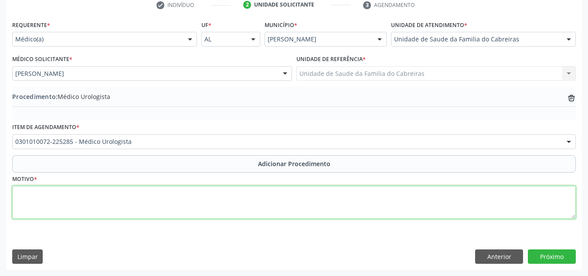
click at [244, 200] on textarea at bounding box center [293, 202] width 563 height 33
type textarea "HPB"
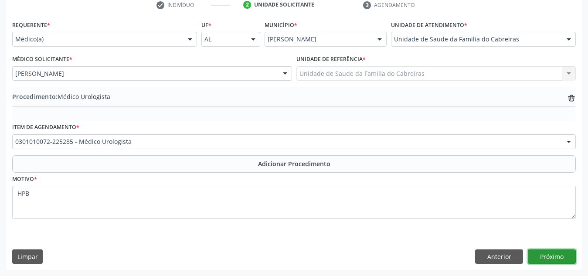
click at [552, 249] on button "Próximo" at bounding box center [551, 256] width 48 height 15
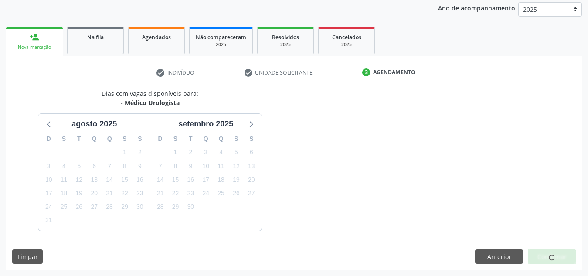
scroll to position [141, 0]
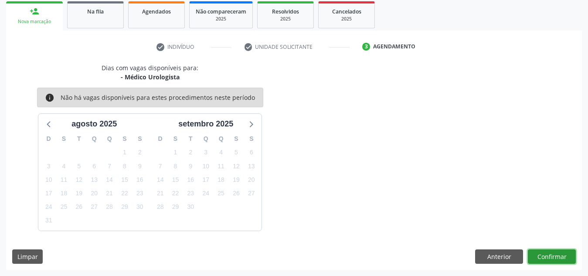
click at [552, 249] on button "Confirmar" at bounding box center [551, 256] width 48 height 15
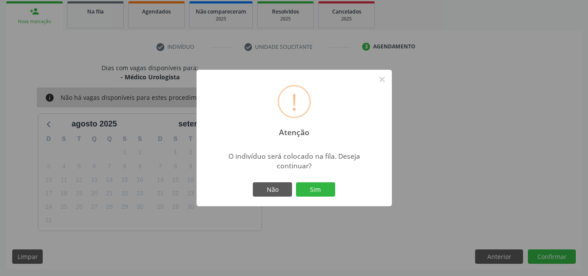
click at [296, 182] on button "Sim" at bounding box center [315, 189] width 39 height 15
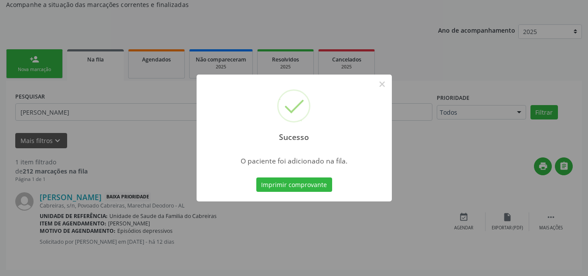
scroll to position [27, 0]
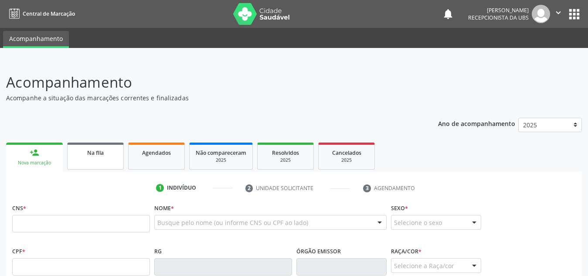
click at [108, 155] on div "Na fila" at bounding box center [96, 152] width 44 height 9
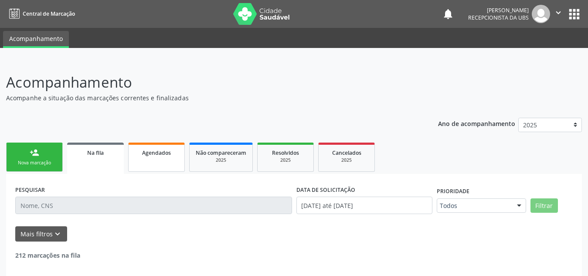
click at [166, 150] on span "Agendados" at bounding box center [156, 152] width 29 height 7
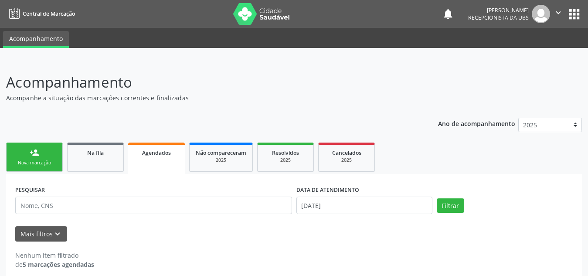
scroll to position [8, 0]
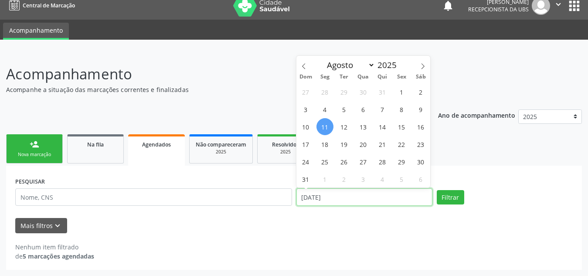
click at [343, 198] on input "11/08/2025" at bounding box center [364, 196] width 136 height 17
click at [400, 95] on span "1" at bounding box center [401, 91] width 17 height 17
type input "01/08/2025"
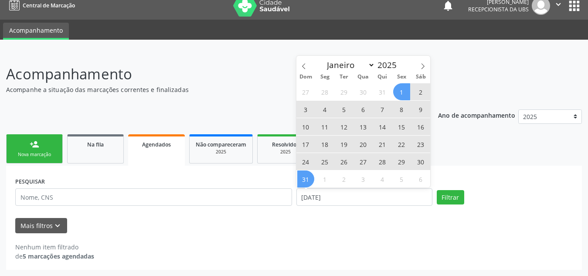
click at [307, 182] on span "31" at bounding box center [305, 178] width 17 height 17
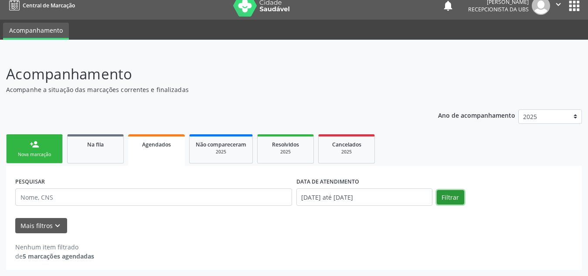
click at [452, 201] on button "Filtrar" at bounding box center [449, 197] width 27 height 15
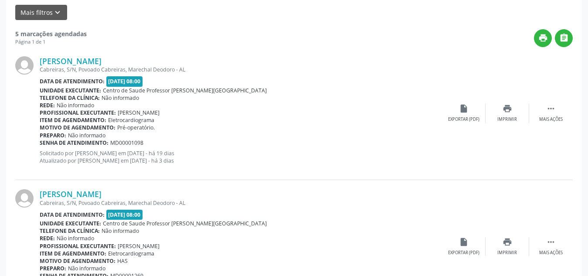
scroll to position [216, 0]
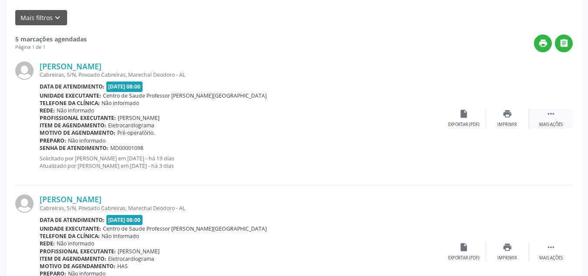
click at [559, 121] on div " Mais ações" at bounding box center [551, 118] width 44 height 19
click at [559, 121] on div " Menos ações" at bounding box center [551, 118] width 44 height 19
click at [510, 122] on div "Imprimir" at bounding box center [507, 125] width 20 height 6
click at [561, 118] on div " Mais ações" at bounding box center [551, 118] width 44 height 19
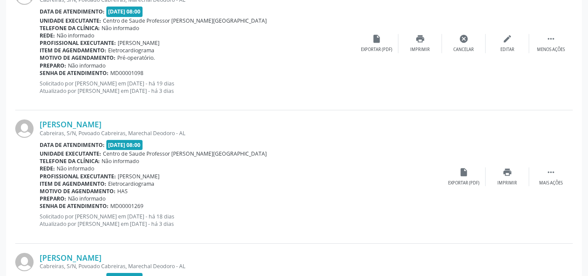
scroll to position [331, 0]
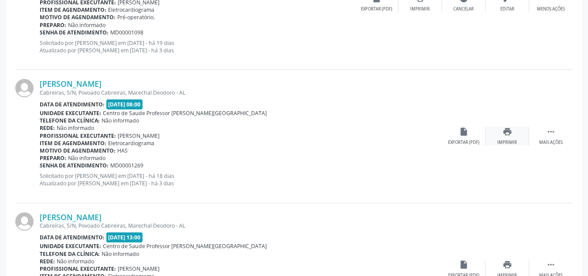
click at [504, 138] on div "print Imprimir" at bounding box center [507, 136] width 44 height 19
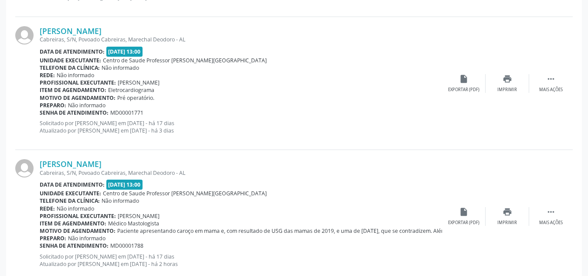
scroll to position [672, 0]
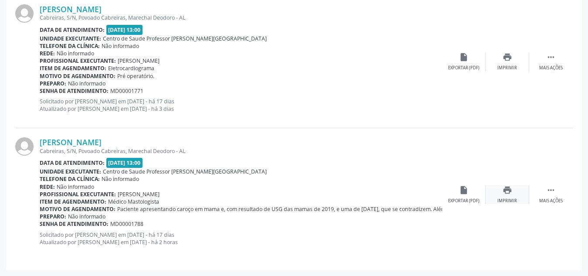
click at [513, 193] on div "print Imprimir" at bounding box center [507, 194] width 44 height 19
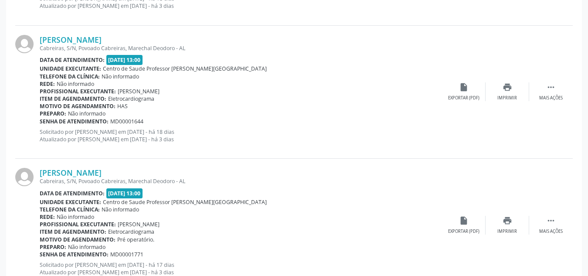
scroll to position [509, 0]
click at [319, 165] on div "Rafael dos Santos Araújo Cabreiras, S/N, Povoado Cabreiras, Marechal Deodoro - …" at bounding box center [293, 224] width 557 height 133
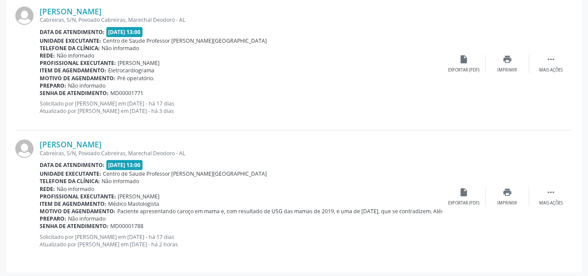
scroll to position [672, 0]
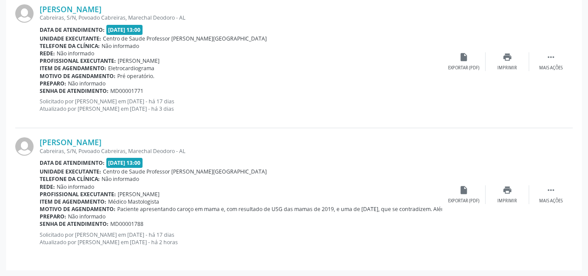
click at [319, 165] on div "Data de atendimento: 15/08/2025 - 13:00" at bounding box center [241, 163] width 402 height 10
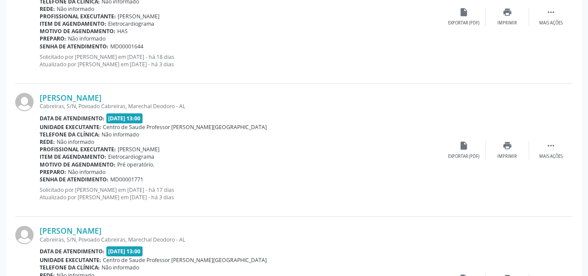
scroll to position [584, 0]
click at [513, 149] on div "print Imprimir" at bounding box center [507, 149] width 44 height 19
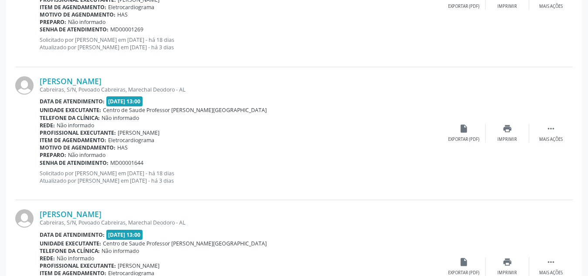
scroll to position [466, 0]
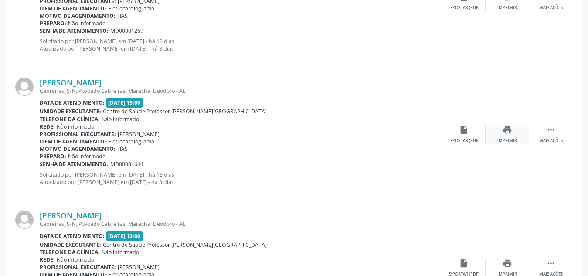
click at [502, 135] on div "print Imprimir" at bounding box center [507, 134] width 44 height 19
